Goal: Task Accomplishment & Management: Use online tool/utility

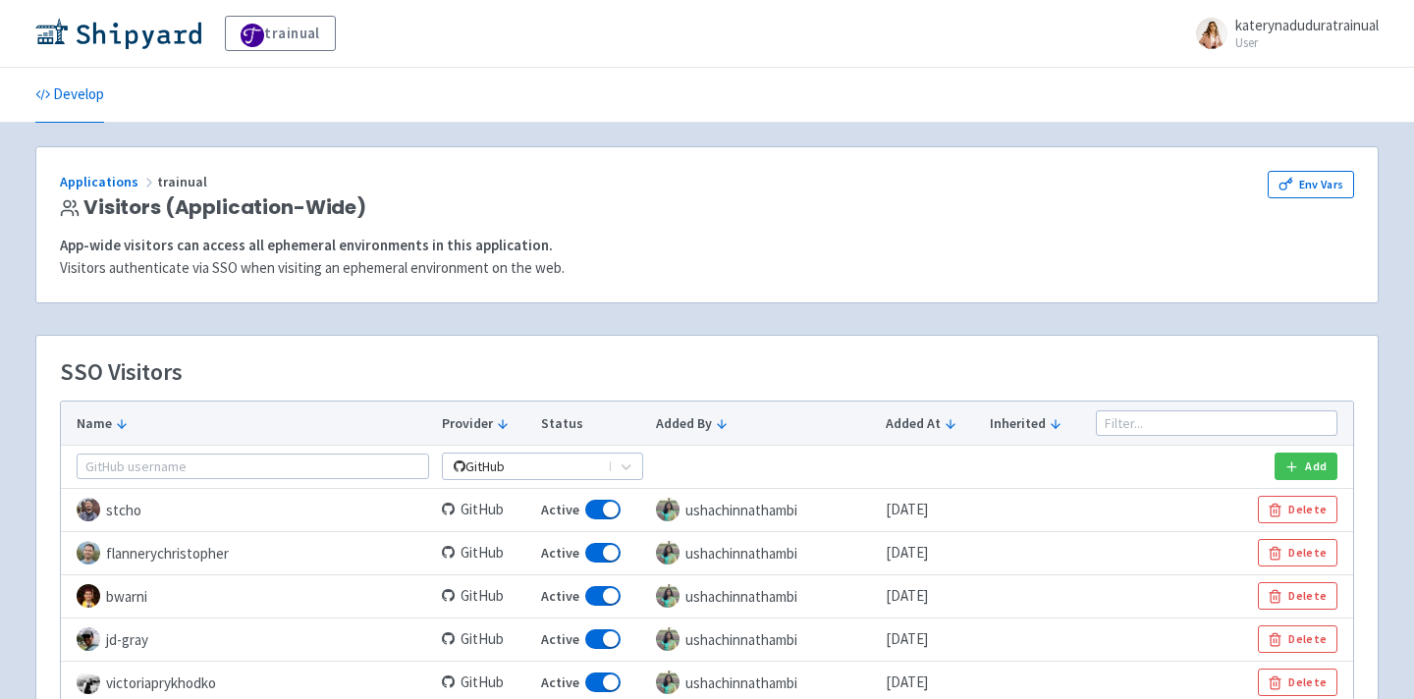
scroll to position [2527, 0]
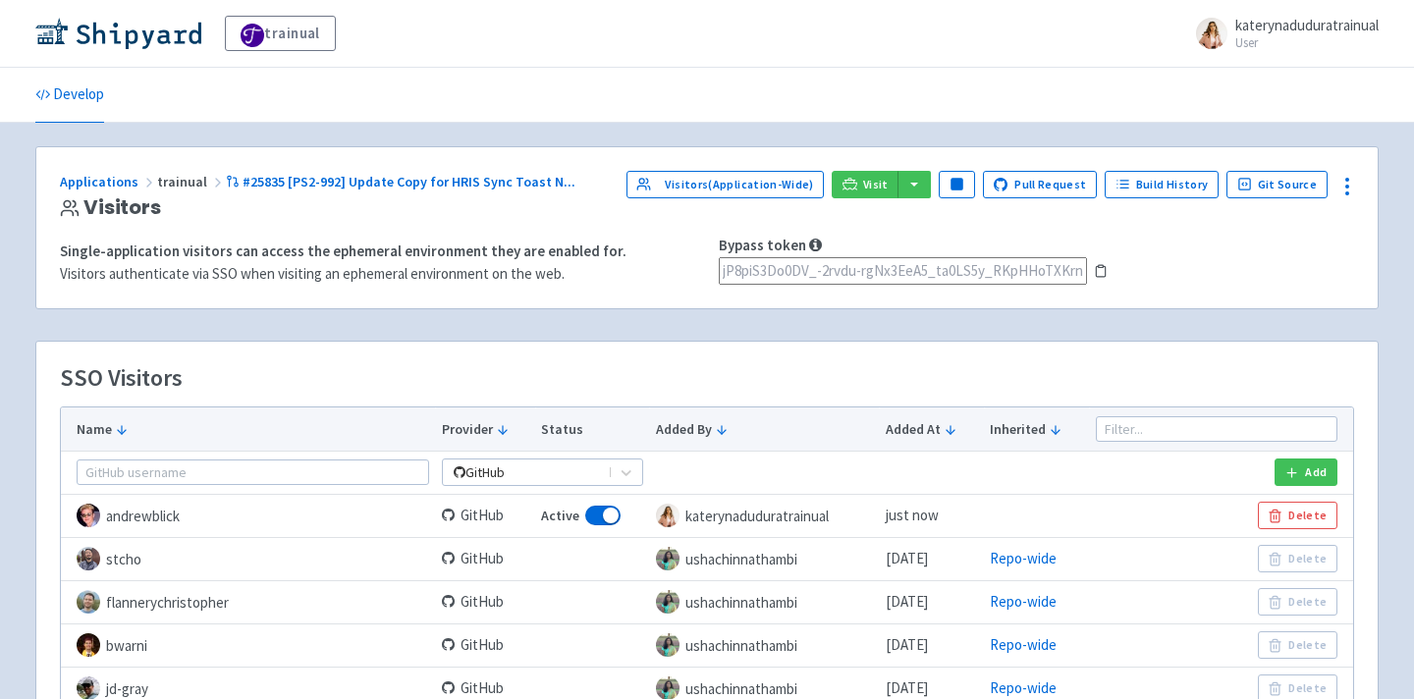
scroll to position [1241, 0]
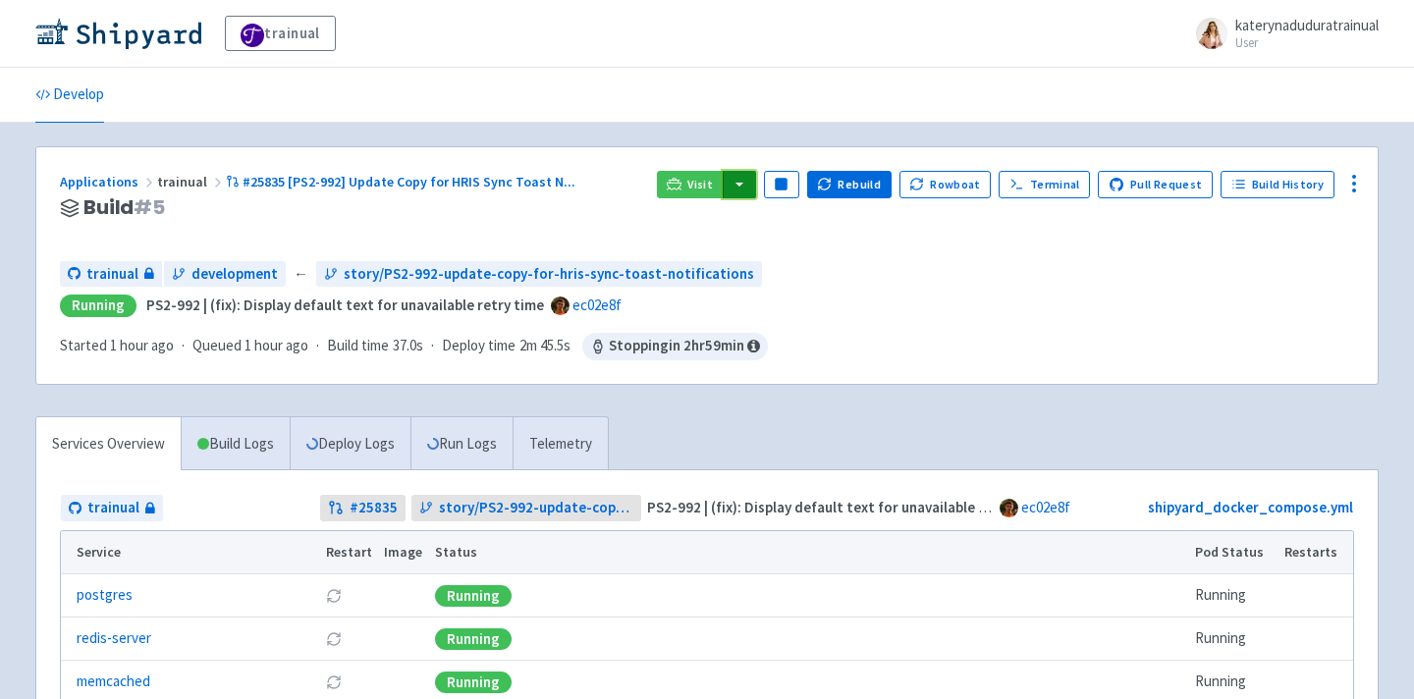
click at [745, 182] on button "button" at bounding box center [739, 184] width 33 height 27
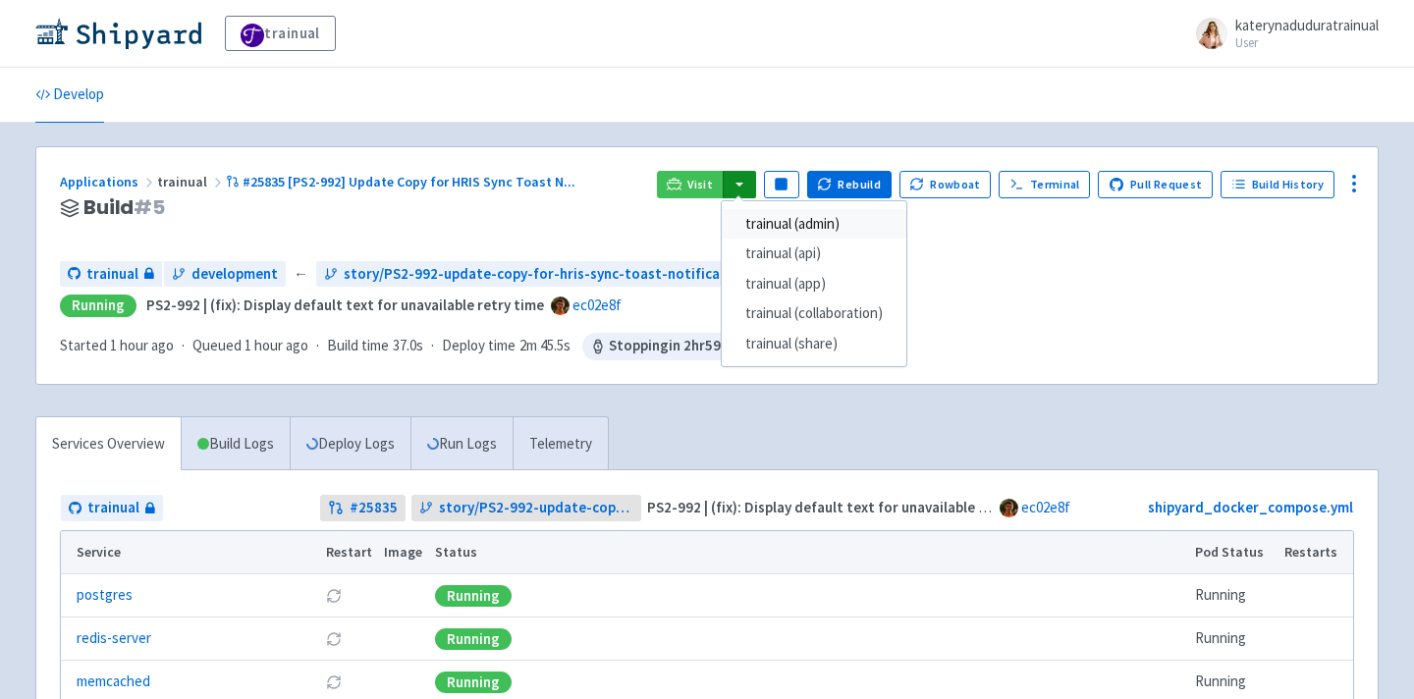
click at [804, 219] on link "trainual (admin)" at bounding box center [814, 224] width 185 height 30
